Goal: Task Accomplishment & Management: Manage account settings

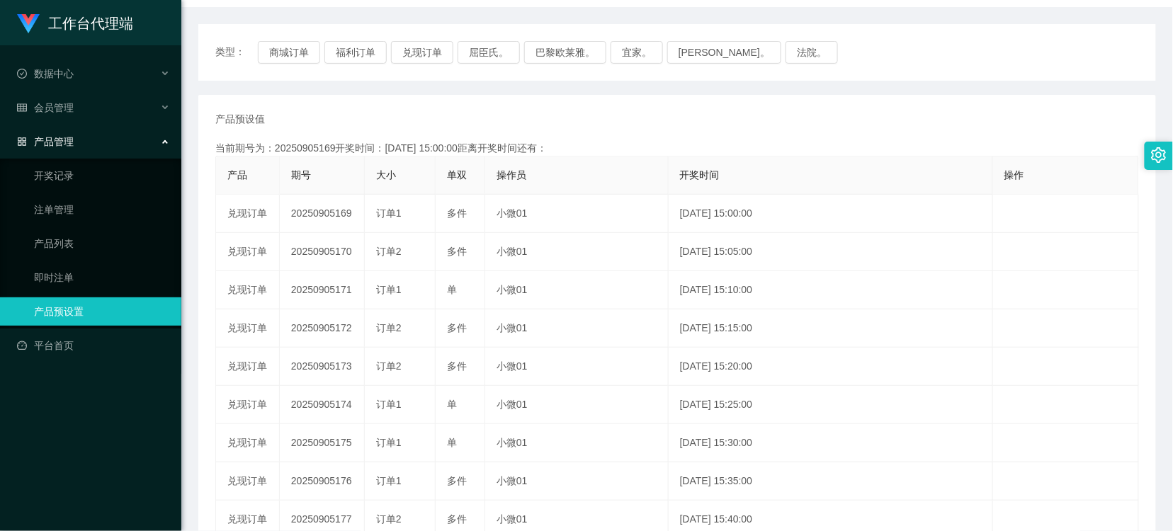
scroll to position [157, 0]
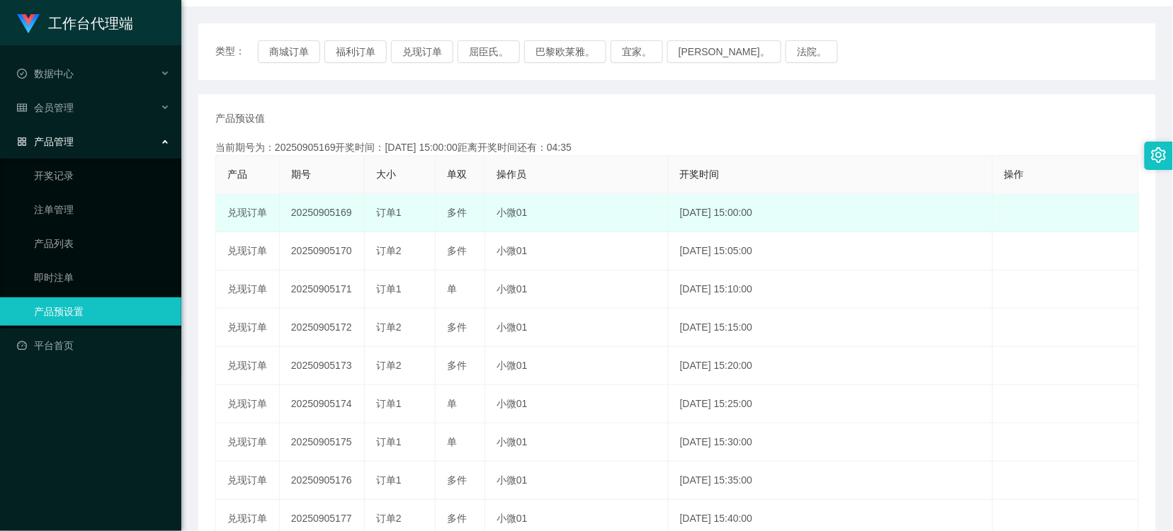
click at [328, 208] on td "20250905169" at bounding box center [322, 213] width 85 height 38
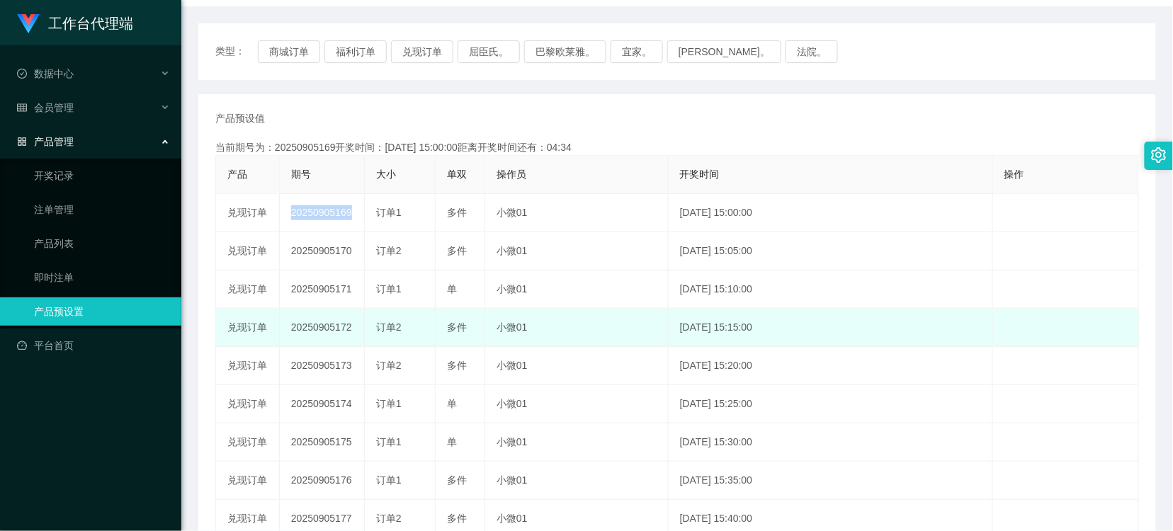
copy td "20250905169"
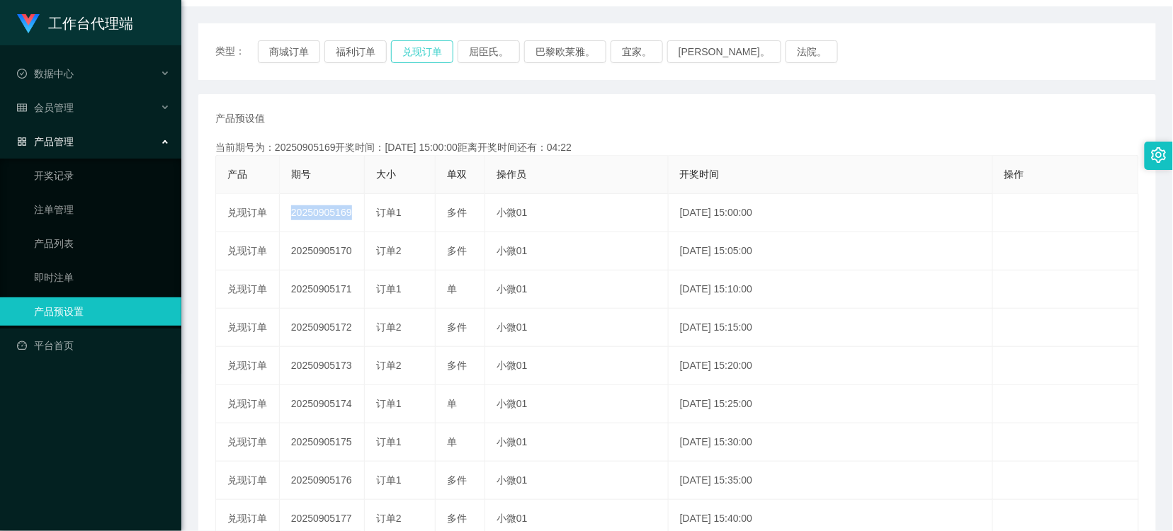
drag, startPoint x: 430, startPoint y: 57, endPoint x: 402, endPoint y: 23, distance: 44.4
click at [426, 50] on button "兑现订单" at bounding box center [422, 51] width 62 height 23
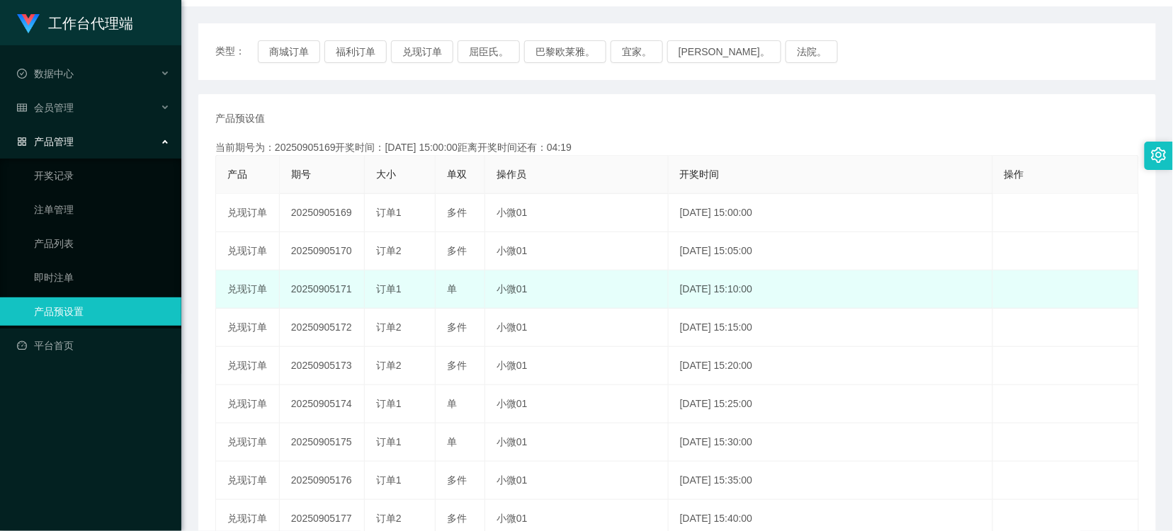
click at [748, 288] on td "[DATE] 15:10:00" at bounding box center [831, 290] width 325 height 38
drag, startPoint x: 554, startPoint y: 273, endPoint x: 547, endPoint y: 271, distance: 7.4
click at [554, 273] on td "小微01" at bounding box center [577, 290] width 184 height 38
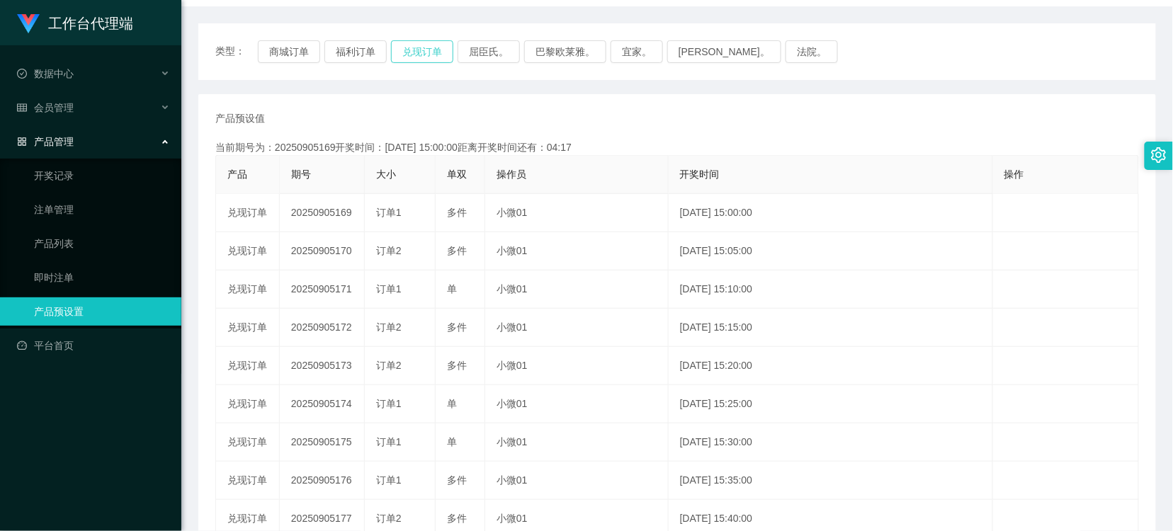
click at [404, 48] on button "兑现订单" at bounding box center [422, 51] width 62 height 23
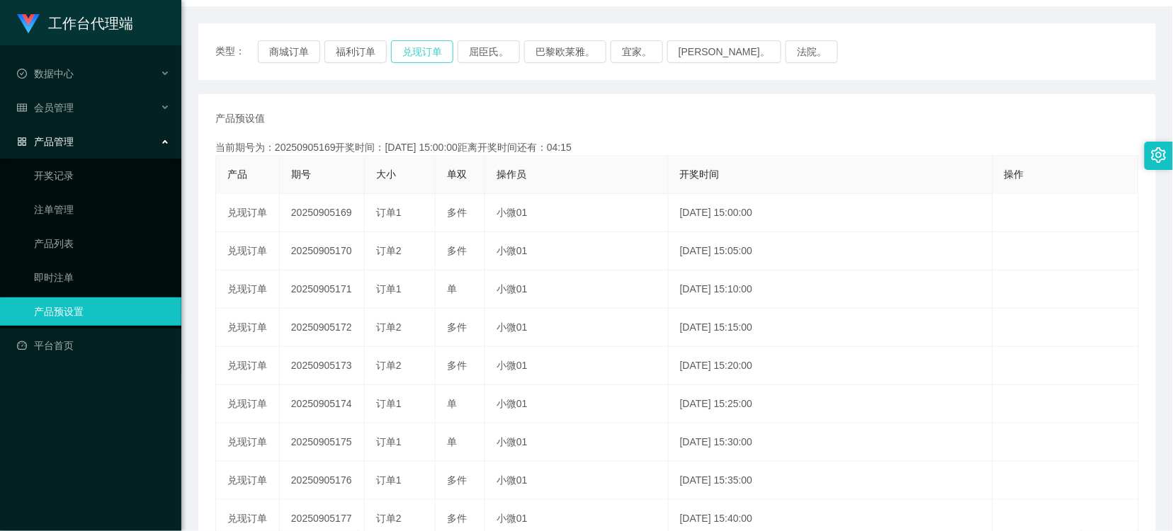
click at [404, 48] on button "兑现订单" at bounding box center [422, 51] width 62 height 23
click at [962, 151] on div "当前期号为：20250905169开奖时间：[DATE] 15:00:00距离开奖时间还有：04:11" at bounding box center [677, 147] width 924 height 15
click at [415, 50] on button "兑现订单" at bounding box center [422, 51] width 62 height 23
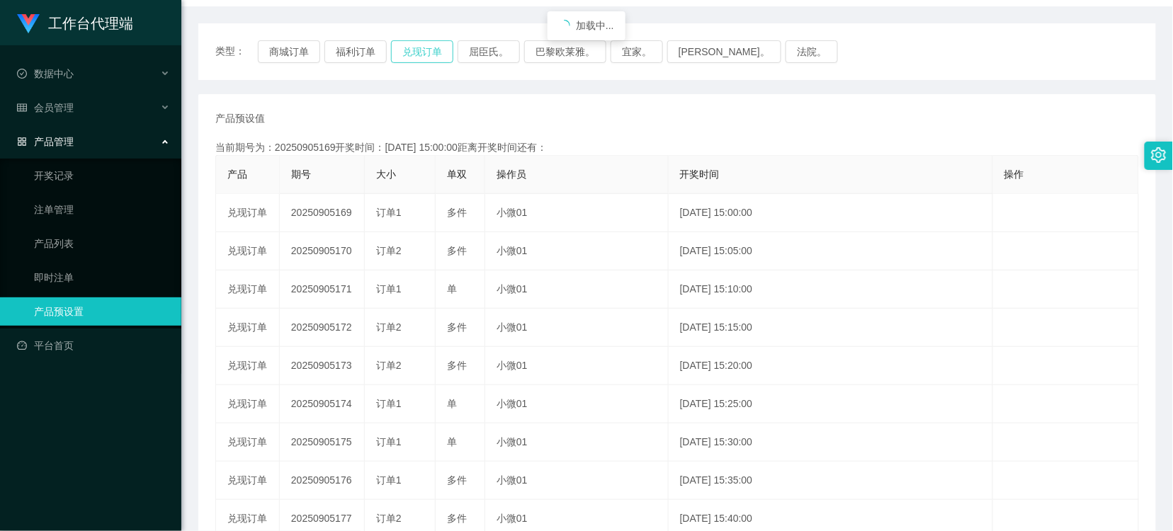
click at [415, 50] on button "兑现订单" at bounding box center [422, 51] width 62 height 23
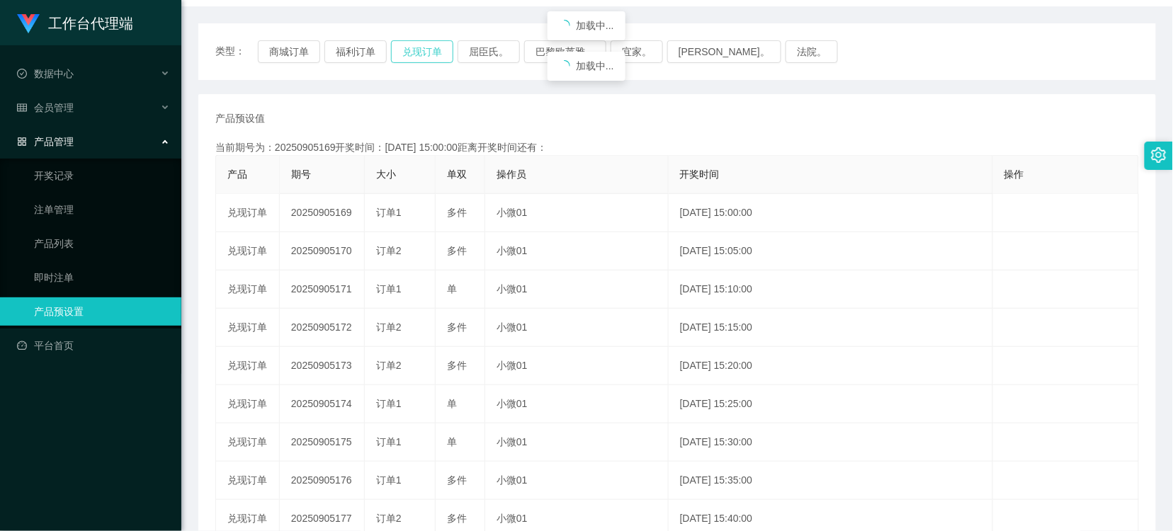
click at [415, 50] on button "兑现订单" at bounding box center [422, 51] width 62 height 23
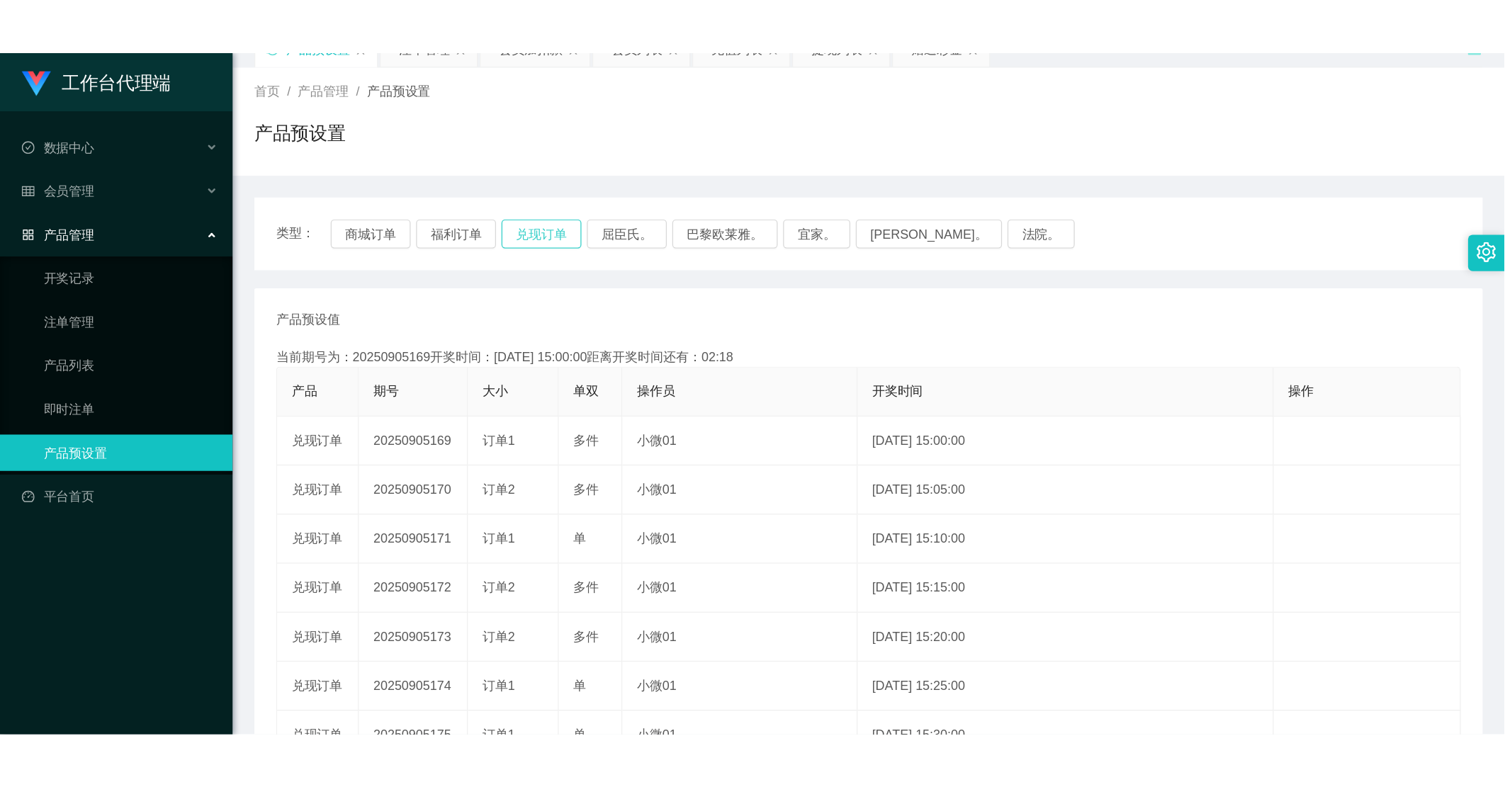
scroll to position [0, 0]
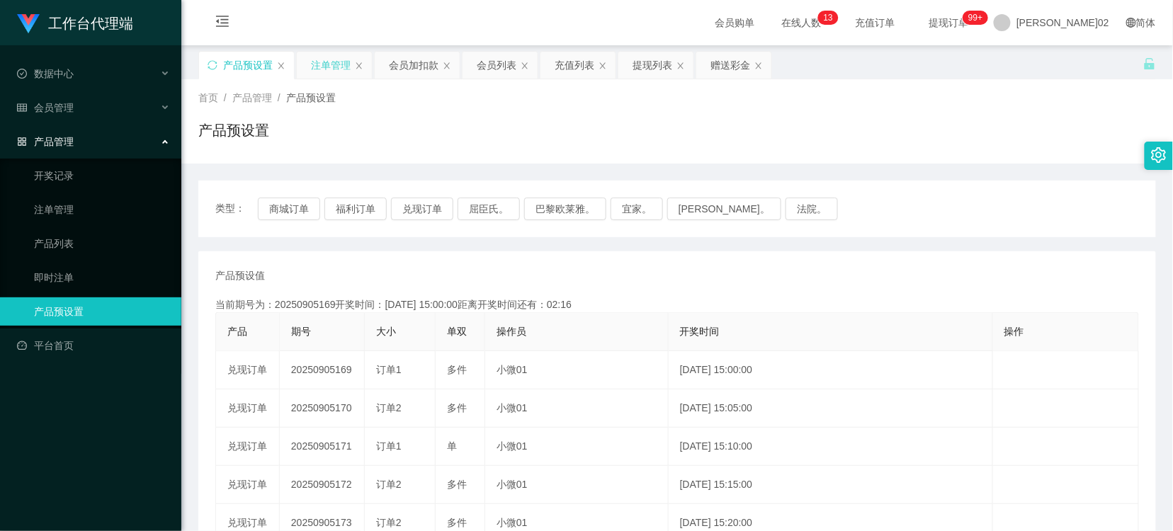
click at [332, 60] on div "注单管理" at bounding box center [331, 65] width 40 height 27
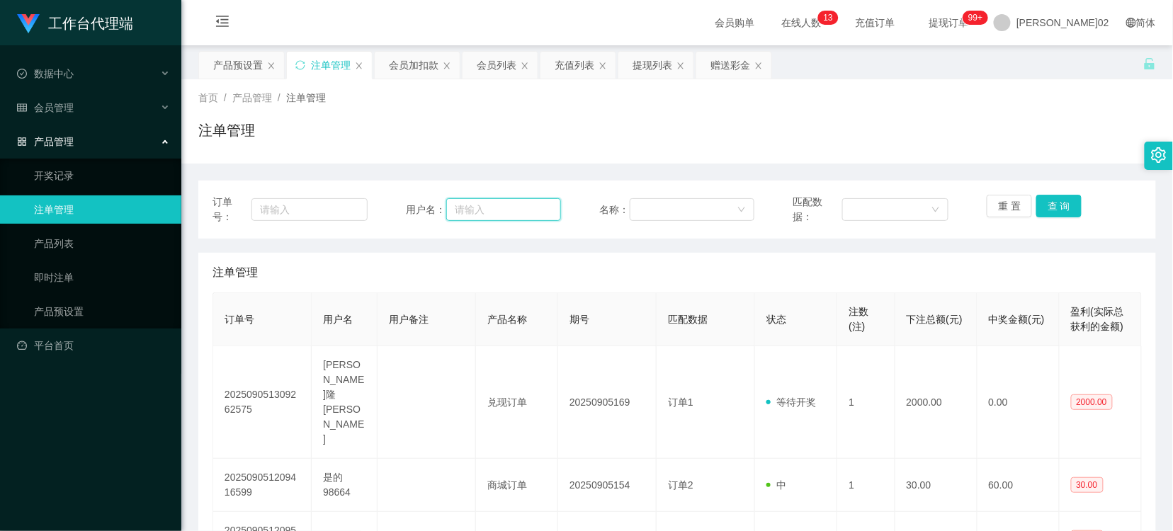
click at [492, 208] on input "text" at bounding box center [503, 209] width 115 height 23
paste input "maxloonkhor"
type input "maxloonkhor"
click at [1052, 210] on button "查 询" at bounding box center [1059, 206] width 45 height 23
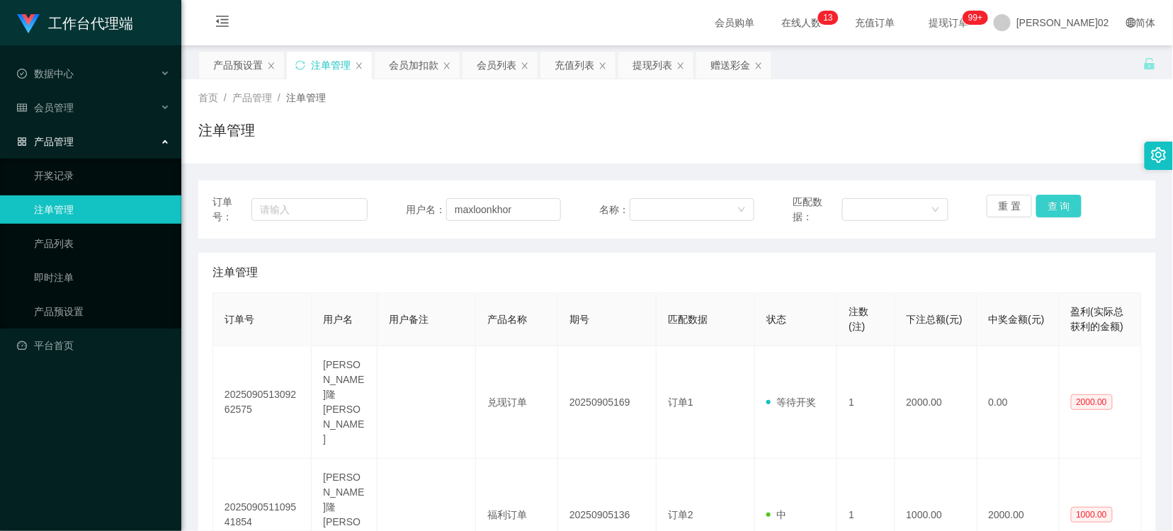
click at [1051, 210] on button "查 询" at bounding box center [1059, 206] width 45 height 23
click at [1061, 203] on button "查 询" at bounding box center [1059, 206] width 45 height 23
click at [1061, 203] on div "重 置 查 询" at bounding box center [1064, 210] width 155 height 30
click at [1070, 215] on button "查 询" at bounding box center [1059, 206] width 45 height 23
click at [1070, 215] on div "重 置 查 询" at bounding box center [1064, 210] width 155 height 30
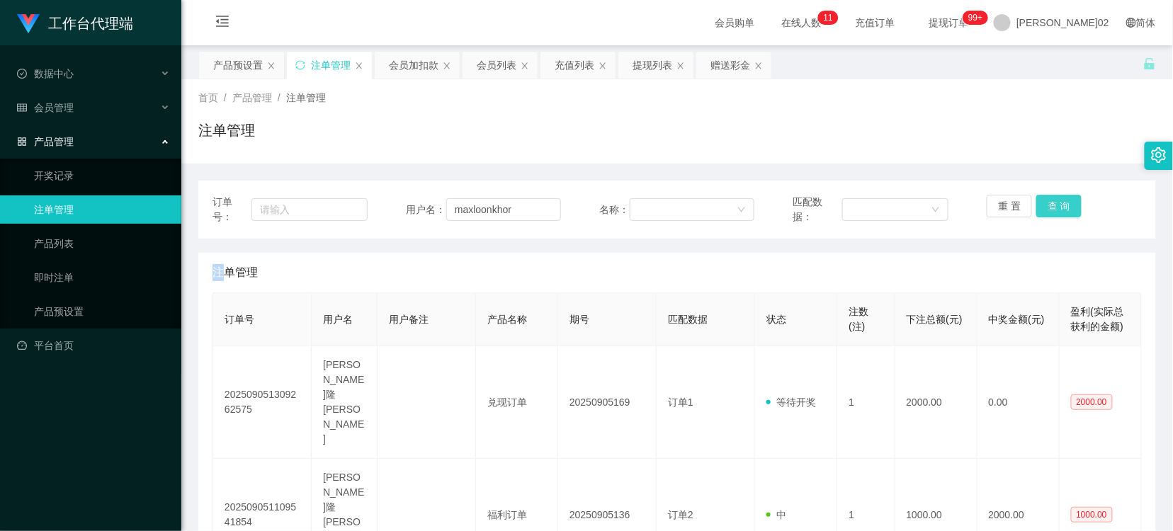
click at [1040, 198] on button "查 询" at bounding box center [1059, 206] width 45 height 23
click at [506, 64] on div "会员列表" at bounding box center [497, 65] width 40 height 27
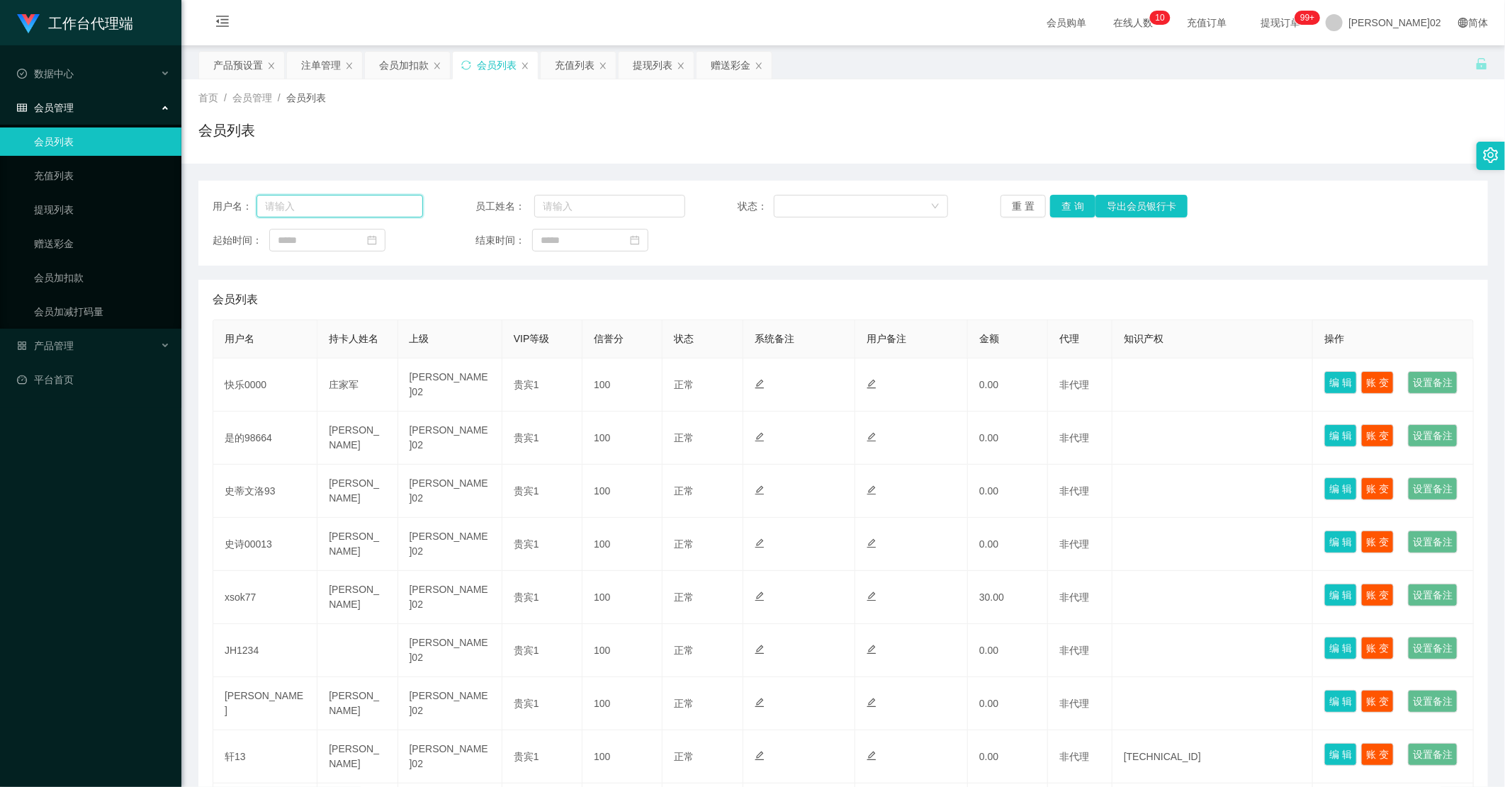
click at [342, 204] on input "text" at bounding box center [340, 206] width 167 height 23
paste input "maxloonkhor"
type input "maxloonkhor"
click at [1068, 200] on button "查 询" at bounding box center [1072, 206] width 45 height 23
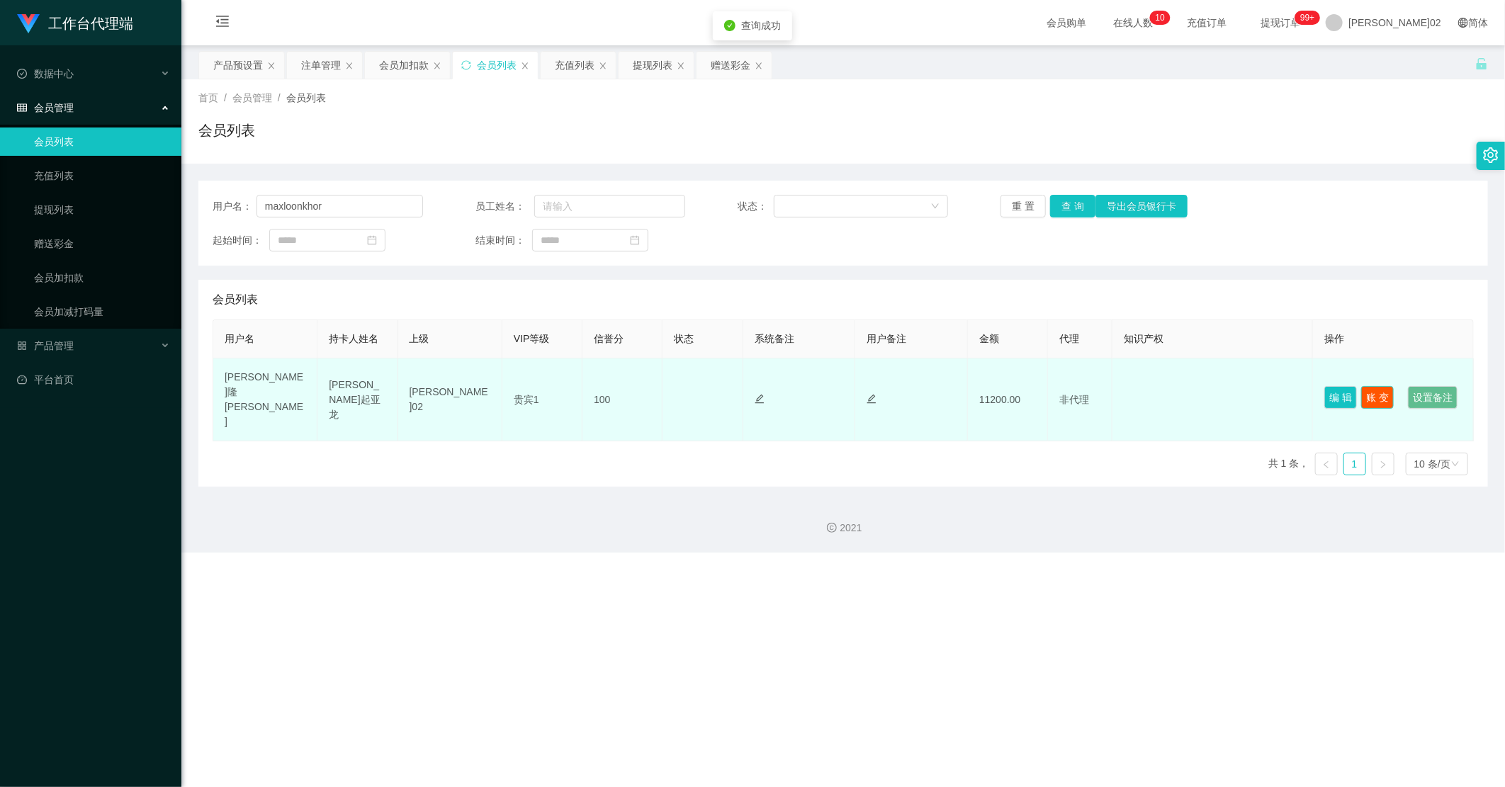
drag, startPoint x: 1364, startPoint y: 378, endPoint x: 1291, endPoint y: 381, distance: 73.0
click at [1173, 391] on tr "[PERSON_NAME]隆[PERSON_NAME] [PERSON_NAME]起亚[PERSON_NAME]02 贵宾1 100 正常 禁止登录 禁止投注…" at bounding box center [843, 400] width 1261 height 83
click at [1173, 386] on button "编 辑" at bounding box center [1340, 397] width 33 height 23
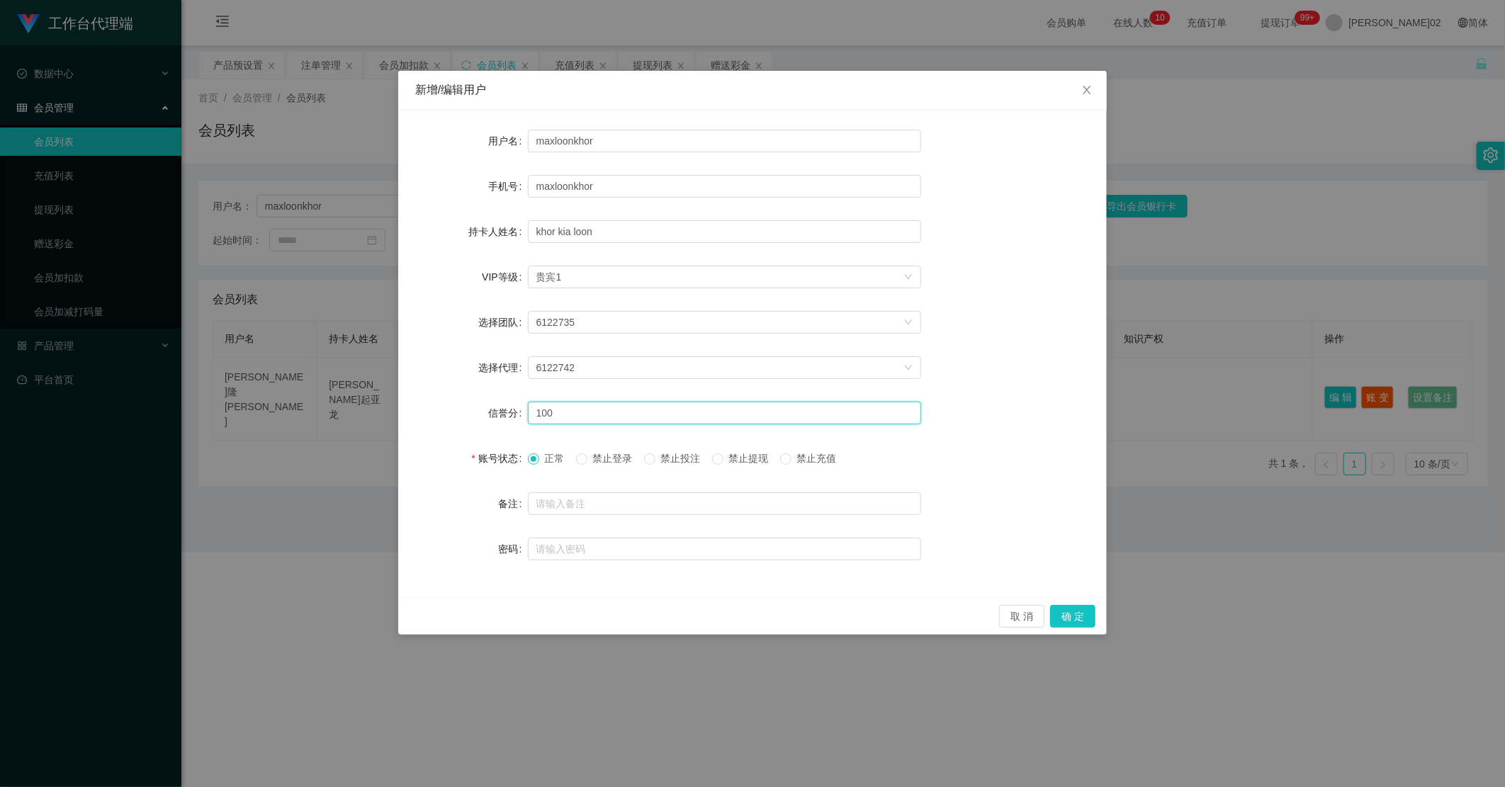
drag, startPoint x: 573, startPoint y: 415, endPoint x: 454, endPoint y: 407, distance: 118.6
click at [454, 407] on div "信誉分 100" at bounding box center [752, 413] width 675 height 28
type input "80"
click at [1059, 531] on div "取 消 确 定" at bounding box center [752, 616] width 709 height 38
click at [1073, 531] on button "确 定" at bounding box center [1072, 616] width 45 height 23
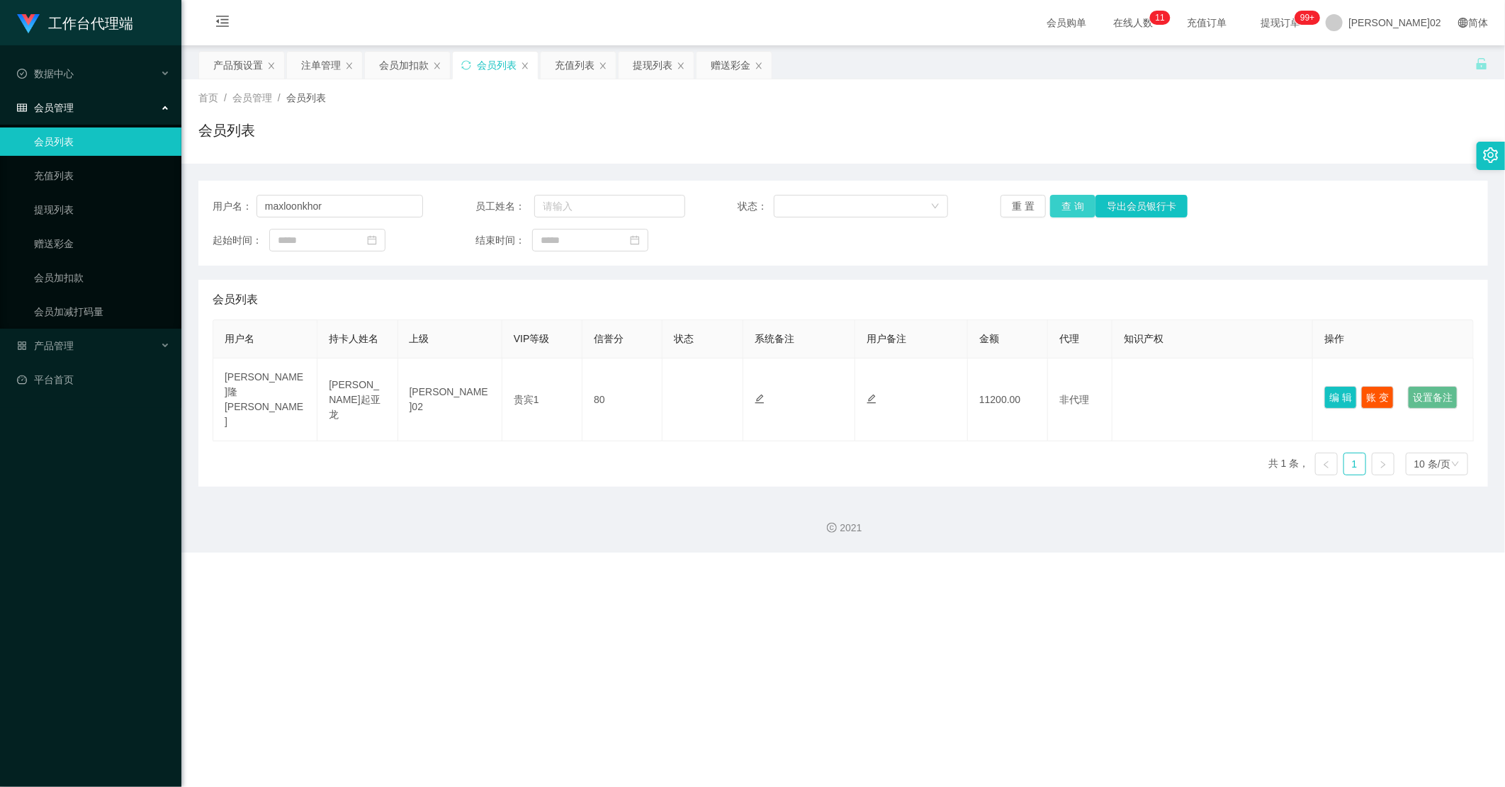
click at [1064, 213] on button "查 询" at bounding box center [1072, 206] width 45 height 23
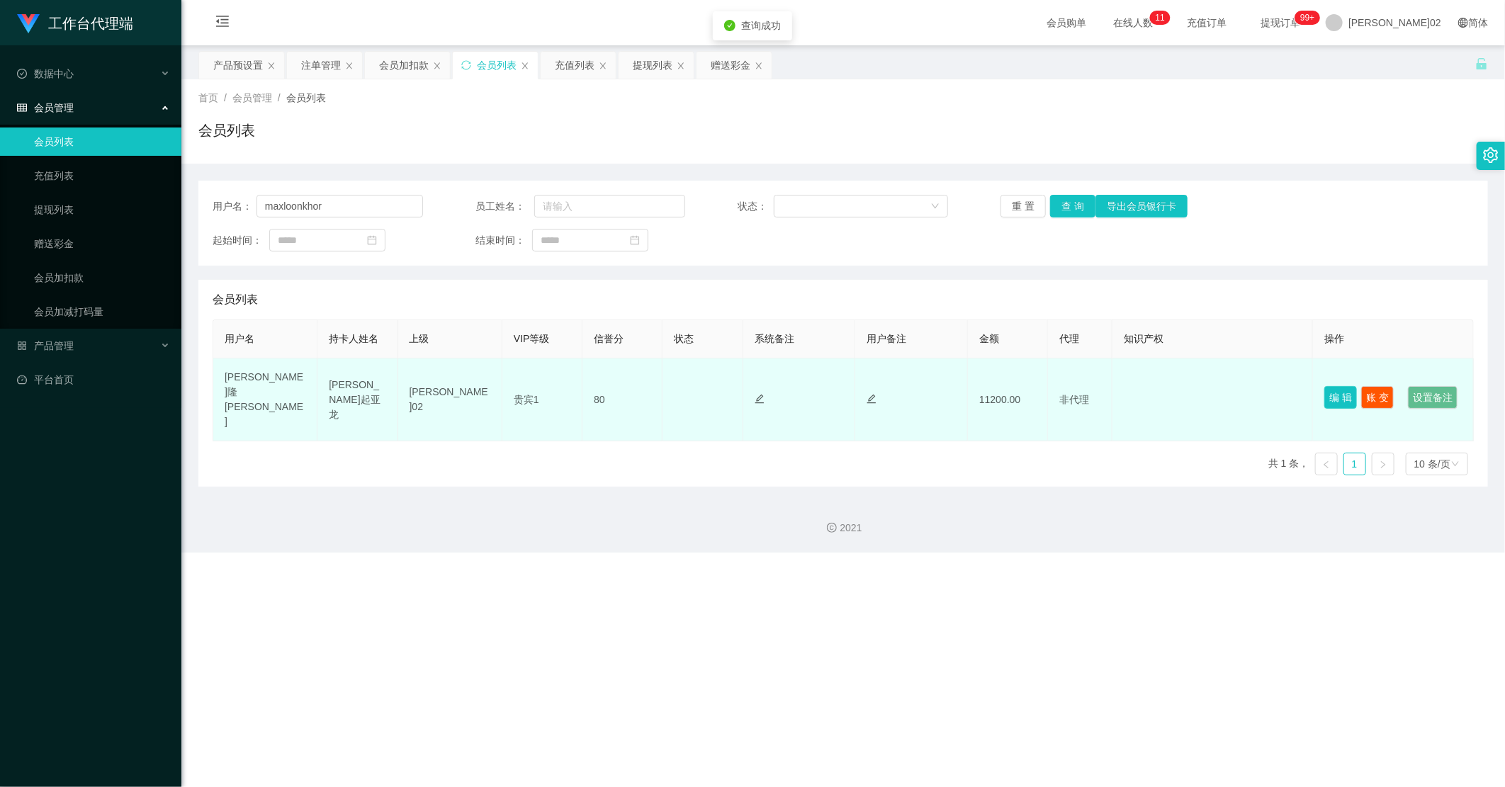
click at [1173, 386] on button "编 辑" at bounding box center [1340, 397] width 33 height 23
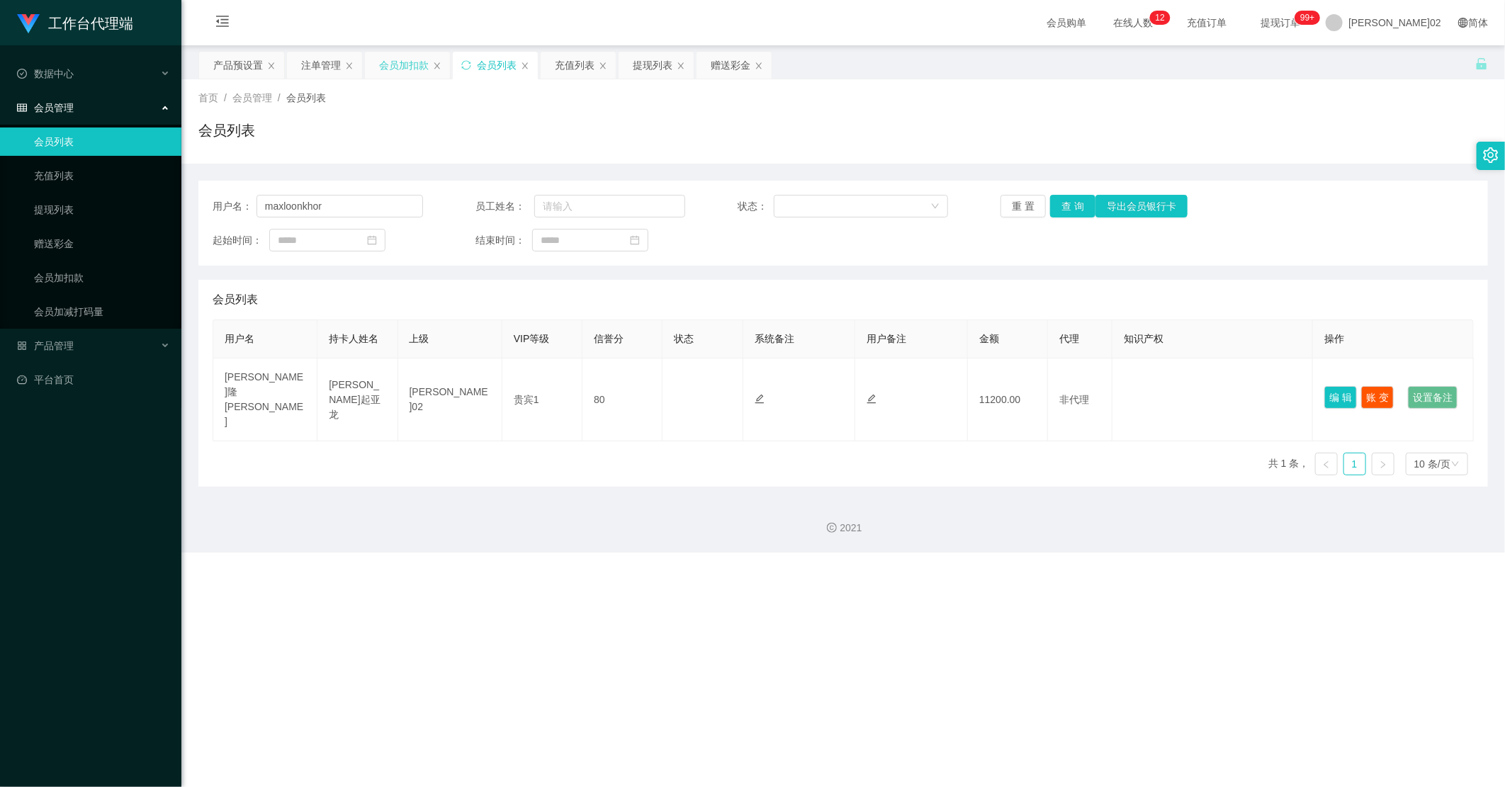
click at [387, 67] on div "会员加扣款" at bounding box center [404, 65] width 50 height 27
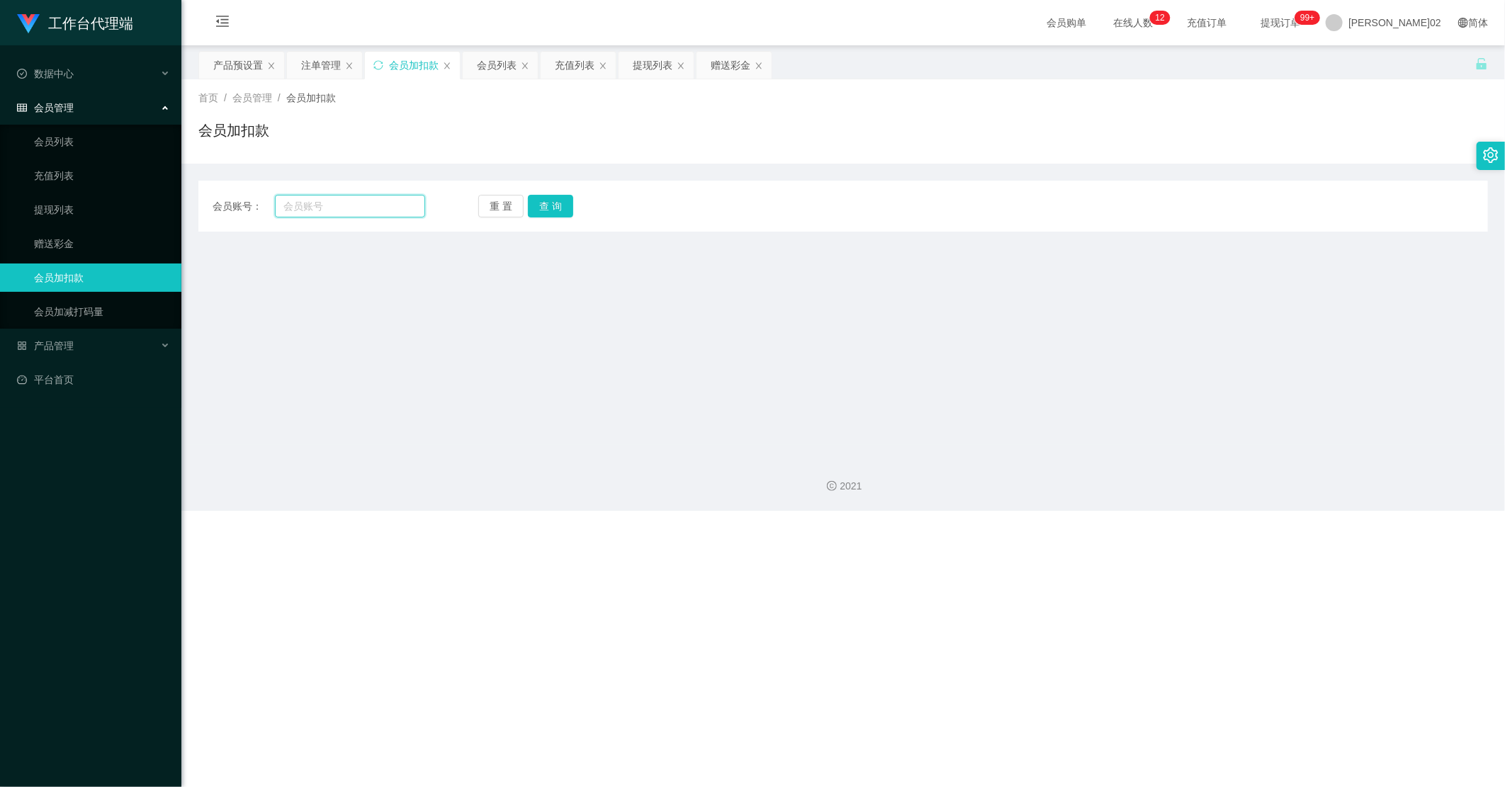
click at [371, 205] on input "text" at bounding box center [350, 206] width 150 height 23
paste input "maxloonkhor"
type input "maxloonkhor"
drag, startPoint x: 512, startPoint y: 209, endPoint x: 530, endPoint y: 209, distance: 18.4
click at [529, 209] on div "重 置 查 询" at bounding box center [584, 206] width 213 height 23
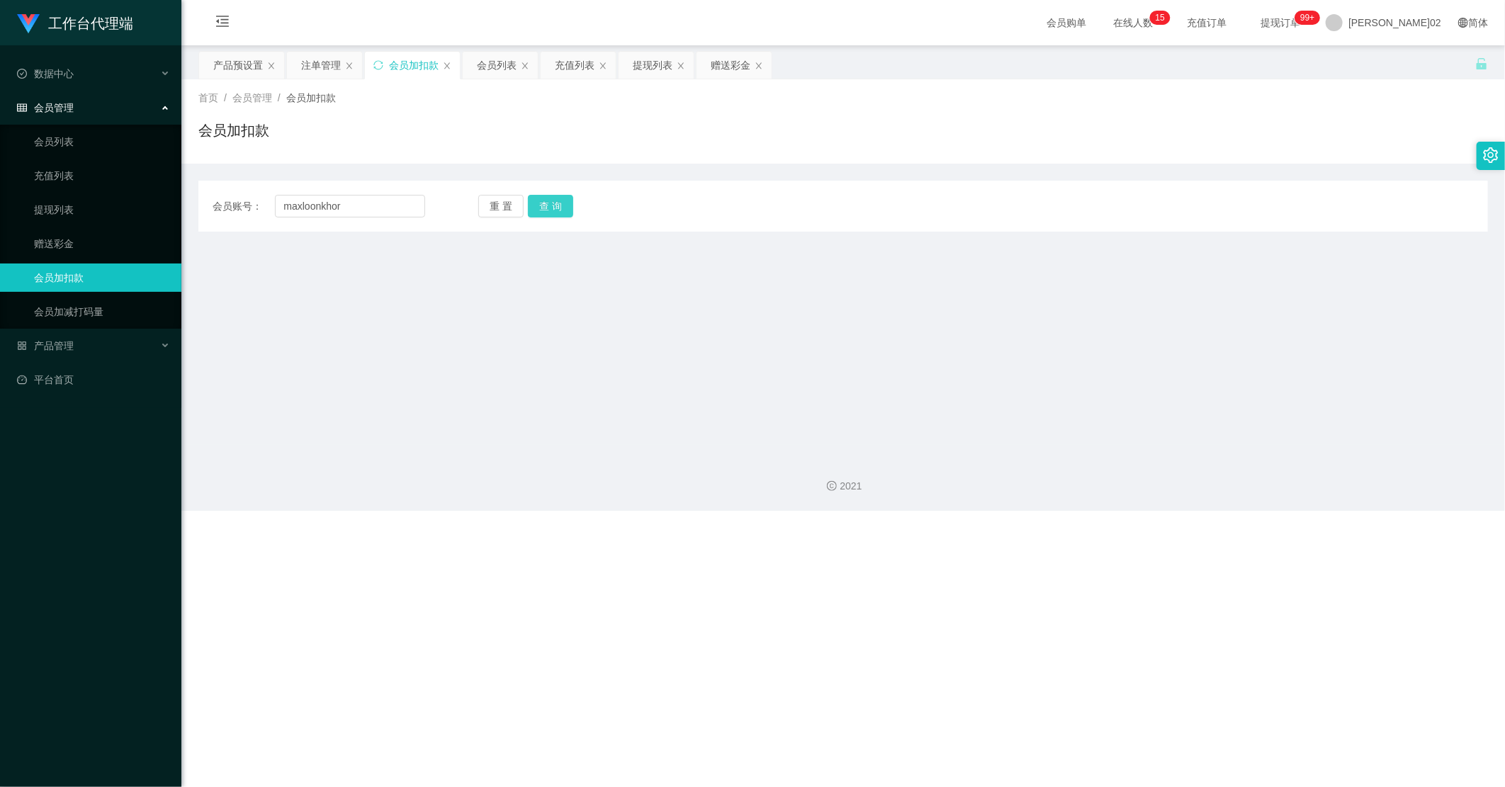
click at [537, 204] on button "查 询" at bounding box center [550, 206] width 45 height 23
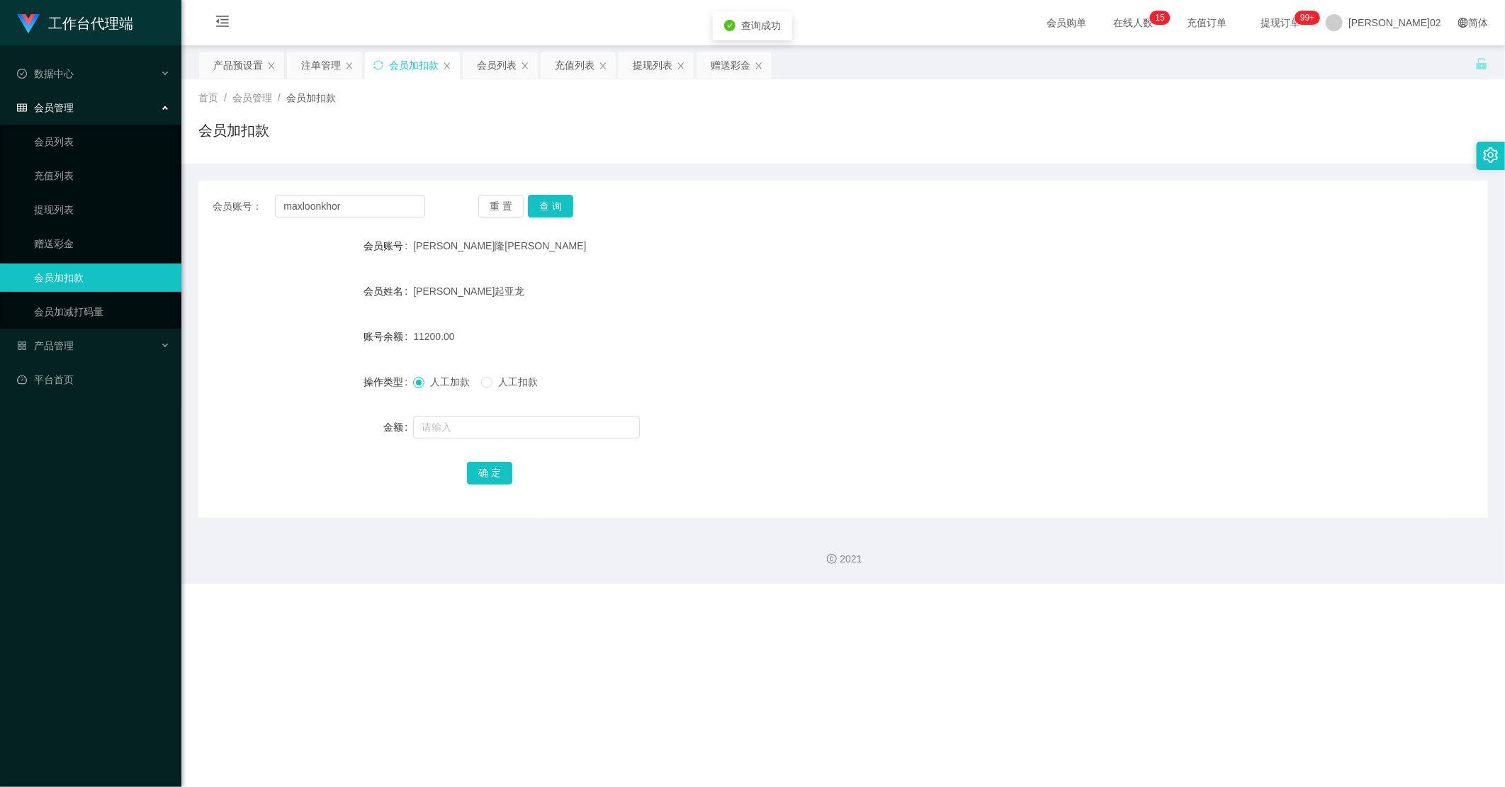
click at [723, 252] on div "[PERSON_NAME]隆[PERSON_NAME]" at bounding box center [789, 246] width 753 height 28
